Goal: Navigation & Orientation: Find specific page/section

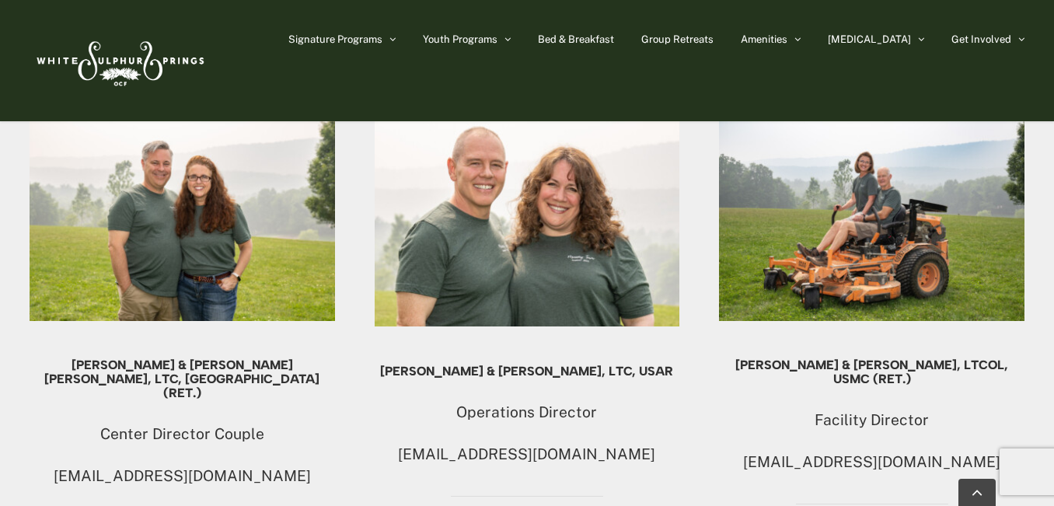
scroll to position [921, 0]
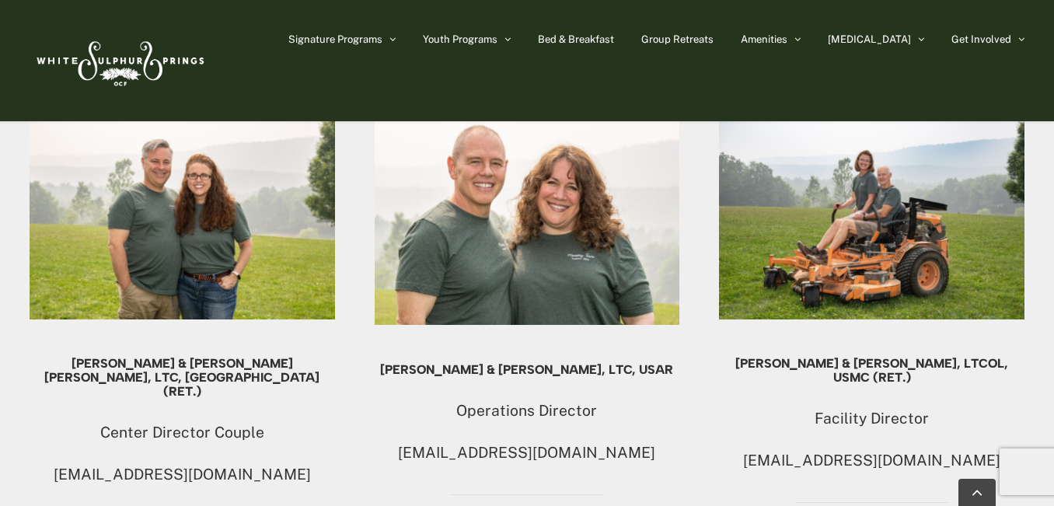
click at [858, 231] on img at bounding box center [871, 218] width 305 height 204
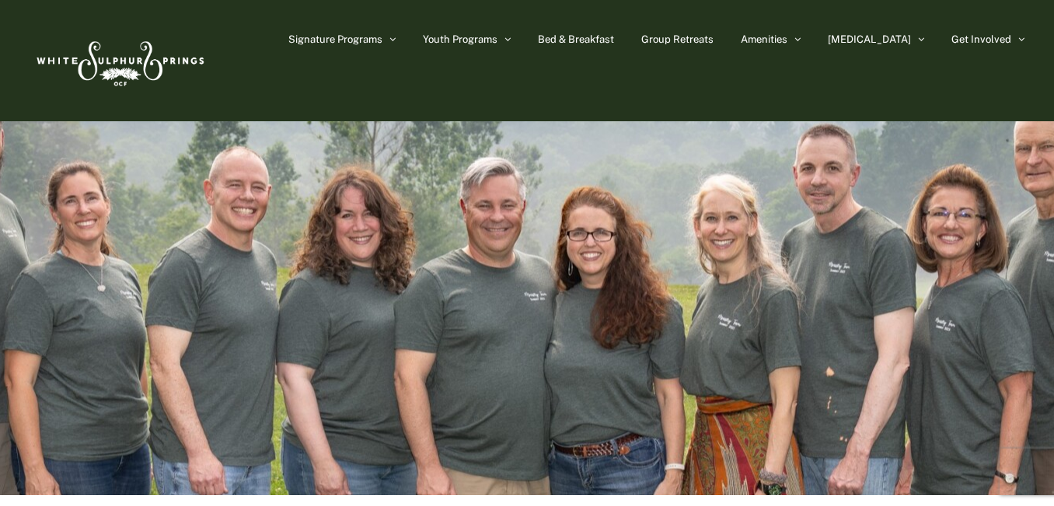
scroll to position [47, 0]
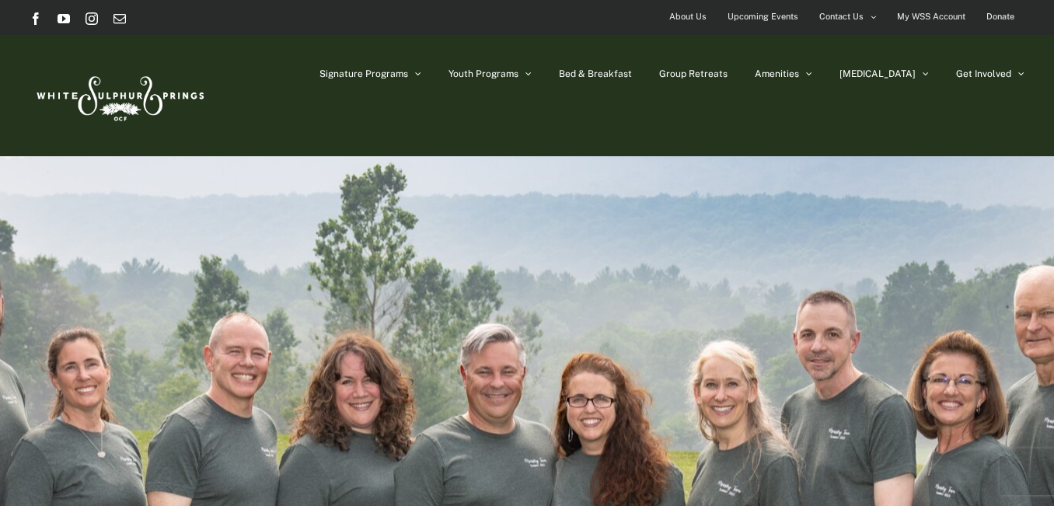
click at [118, 106] on img at bounding box center [119, 95] width 179 height 73
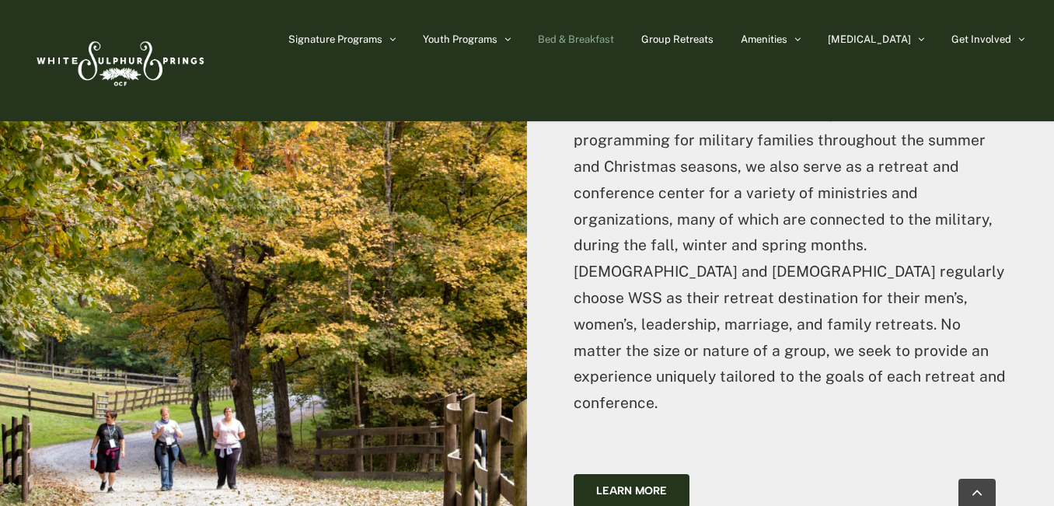
scroll to position [3901, 0]
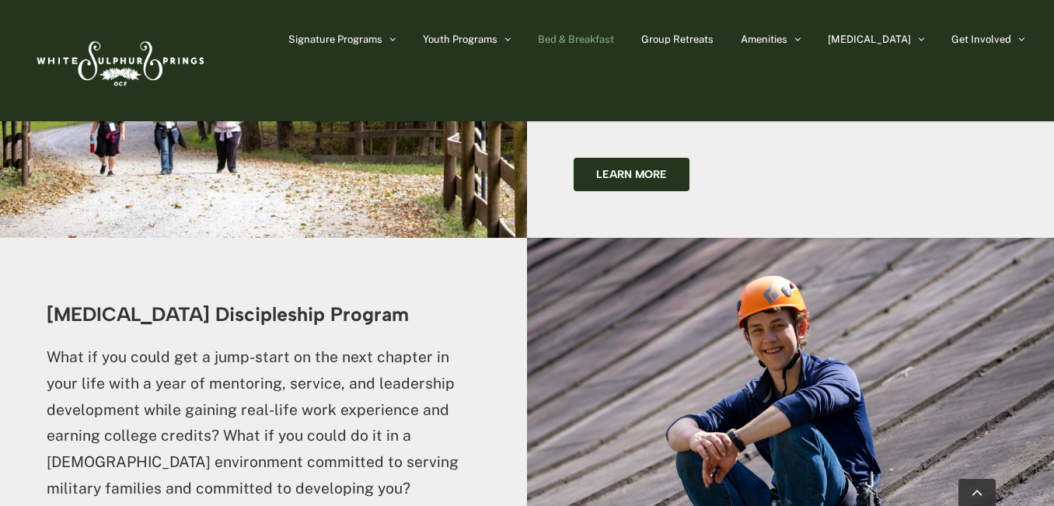
click at [614, 40] on span "Bed & Breakfast" at bounding box center [576, 39] width 76 height 10
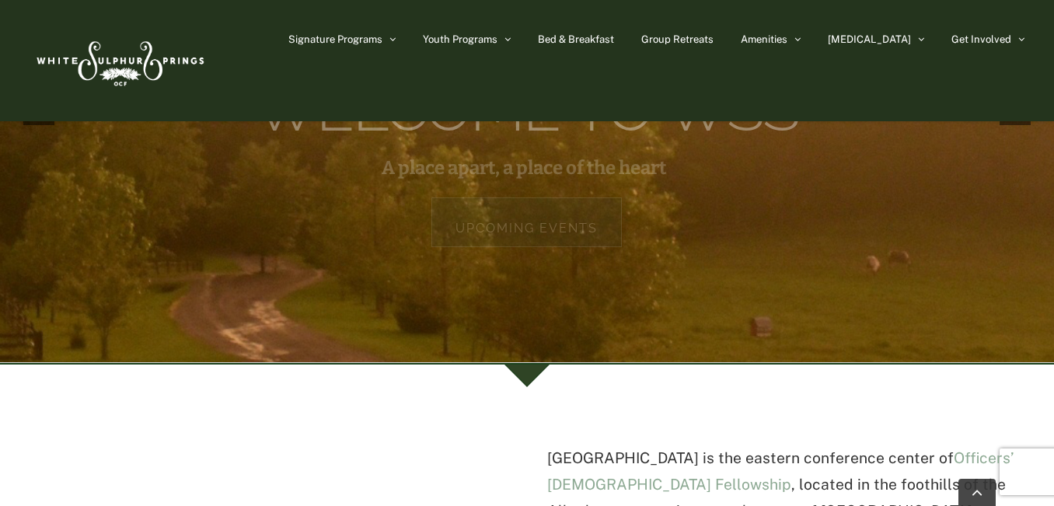
scroll to position [352, 0]
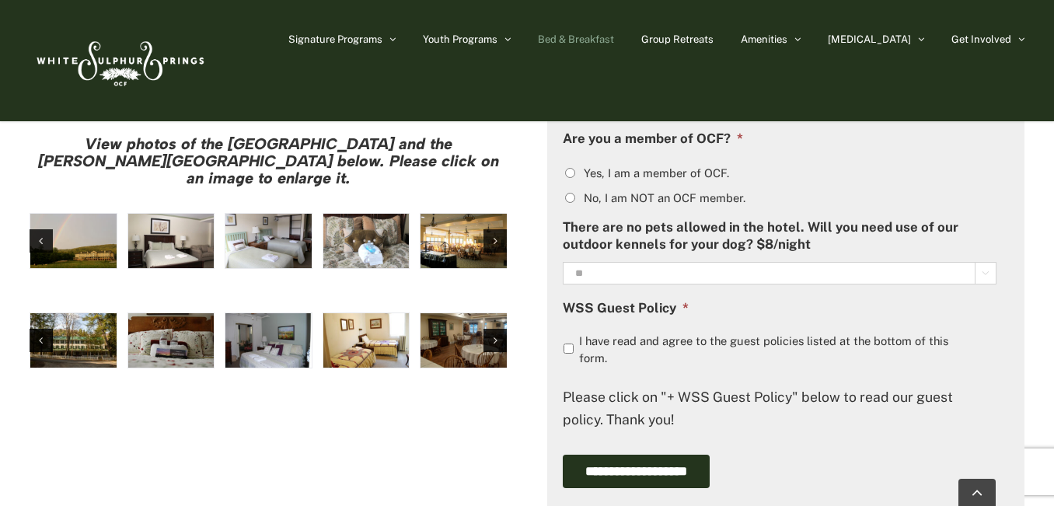
scroll to position [1351, 0]
